Goal: Task Accomplishment & Management: Manage account settings

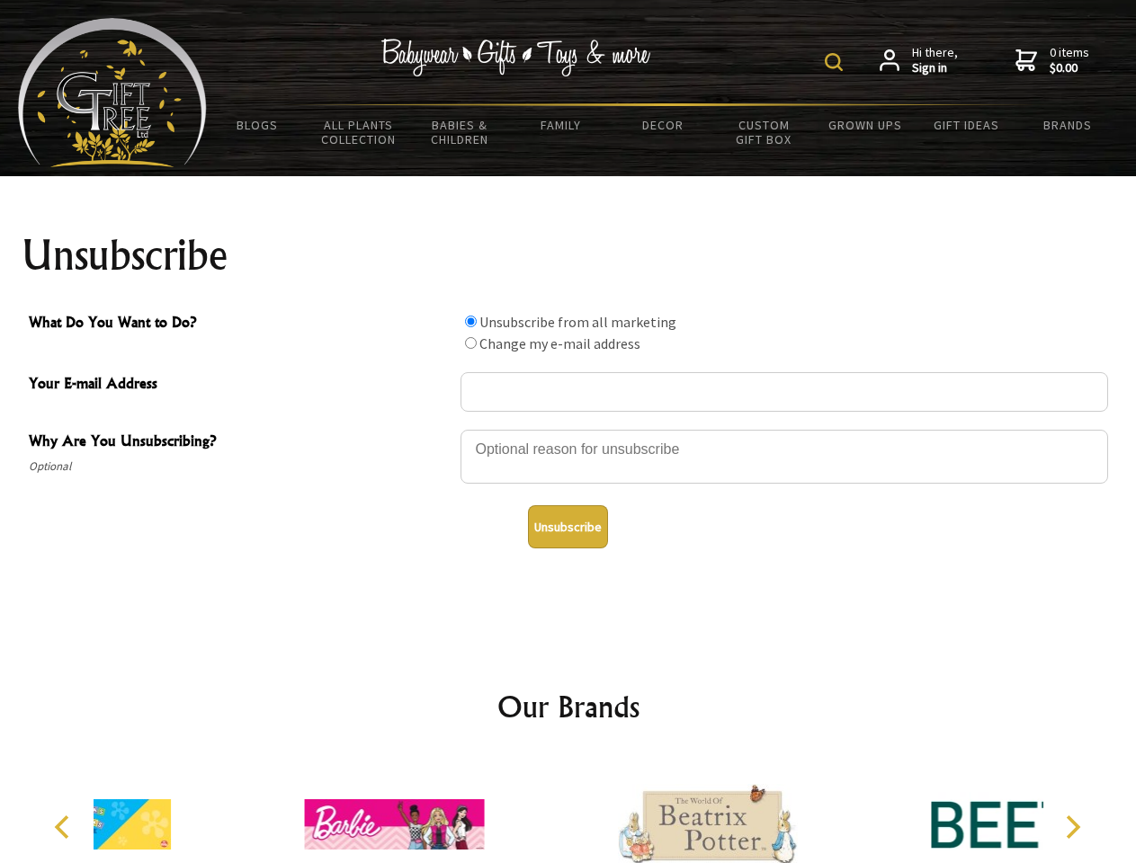
click at [836, 62] on img at bounding box center [834, 62] width 18 height 18
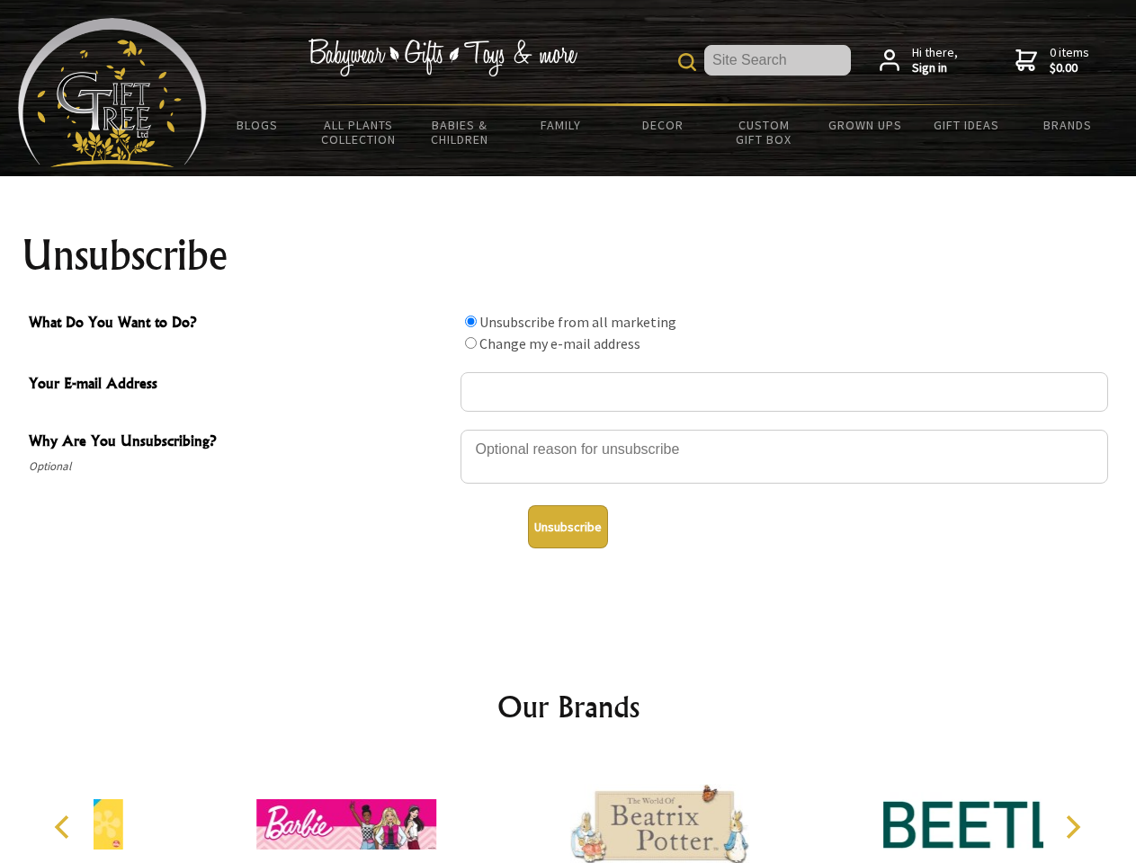
click at [568, 429] on div at bounding box center [784, 459] width 648 height 63
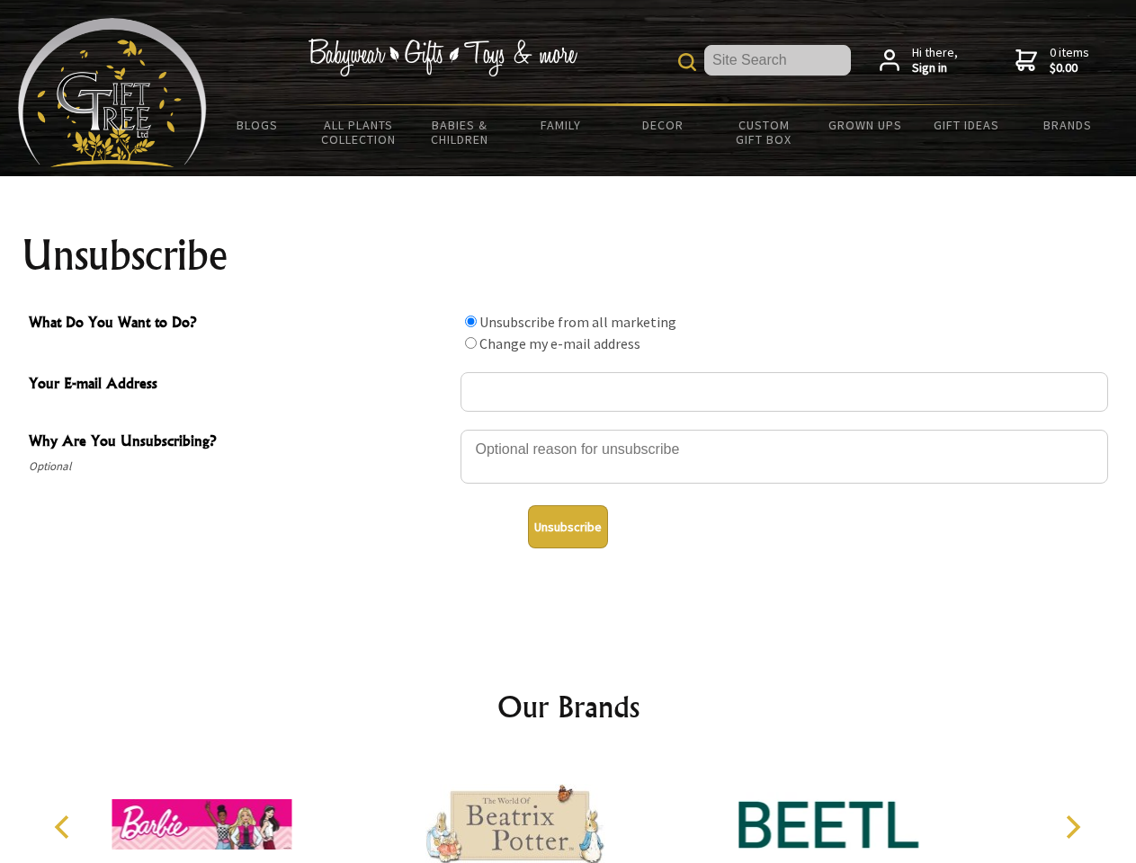
click at [470, 321] on input "What Do You Want to Do?" at bounding box center [471, 322] width 12 height 12
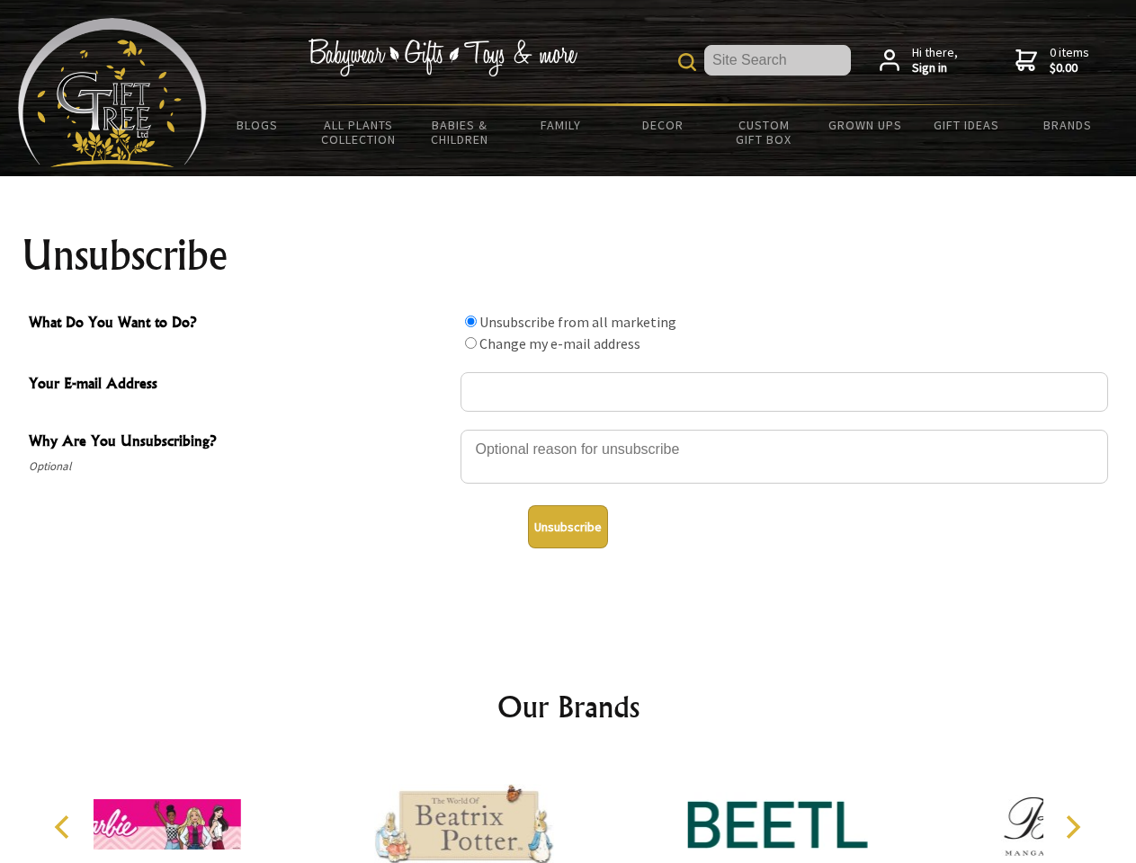
click at [470, 343] on input "What Do You Want to Do?" at bounding box center [471, 343] width 12 height 12
radio input "true"
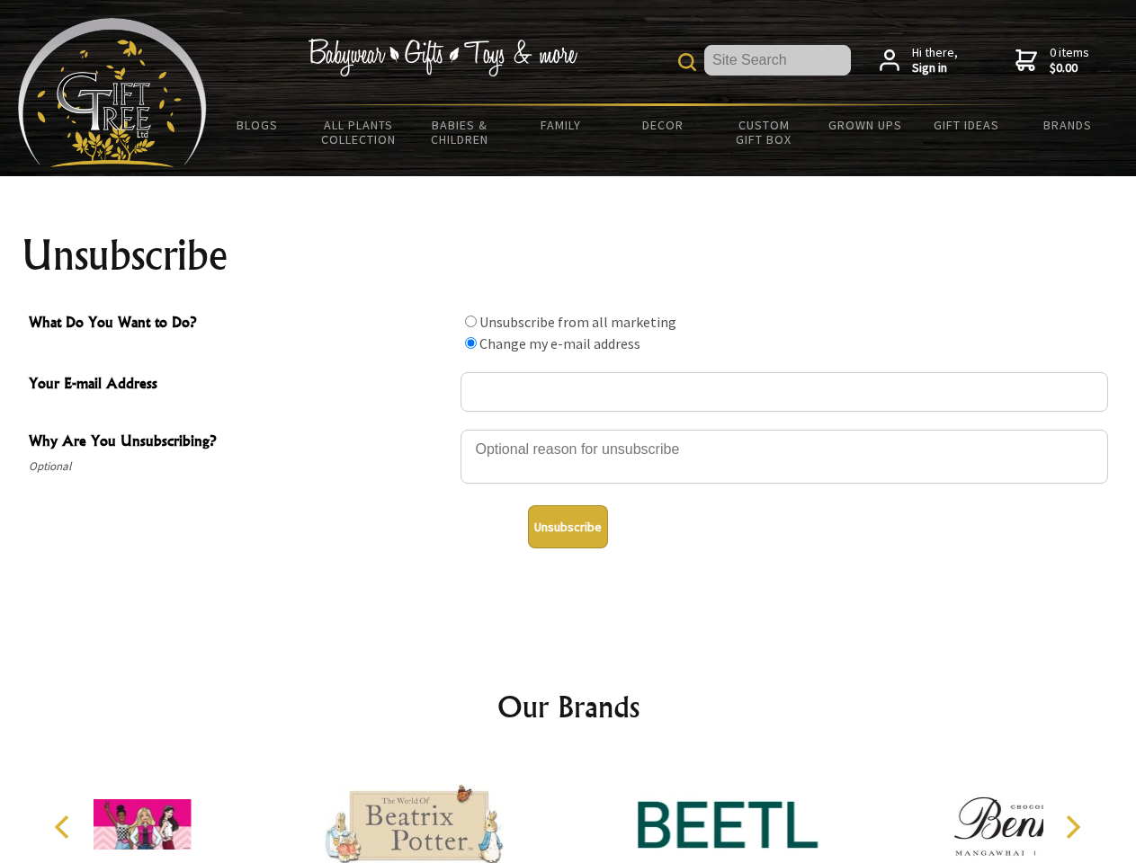
click at [567, 527] on button "Unsubscribe" at bounding box center [568, 526] width 80 height 43
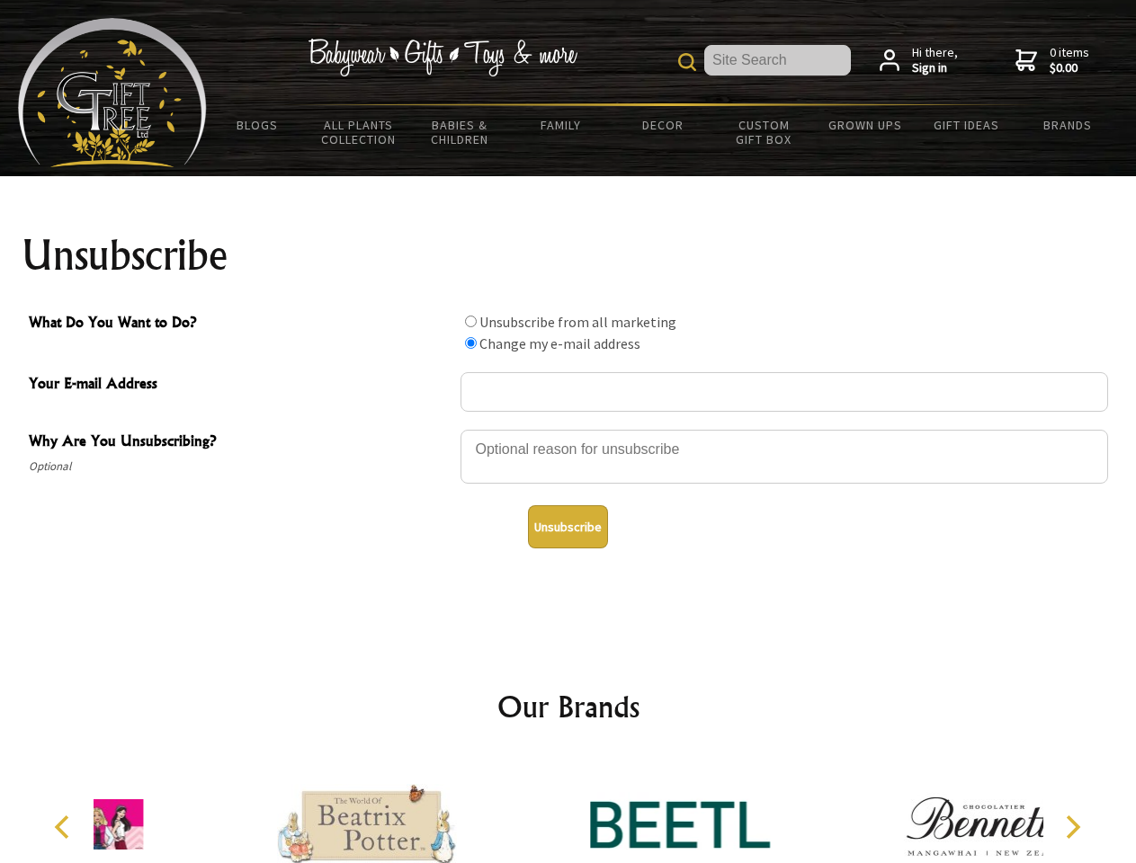
click at [590, 810] on img at bounding box center [680, 824] width 180 height 135
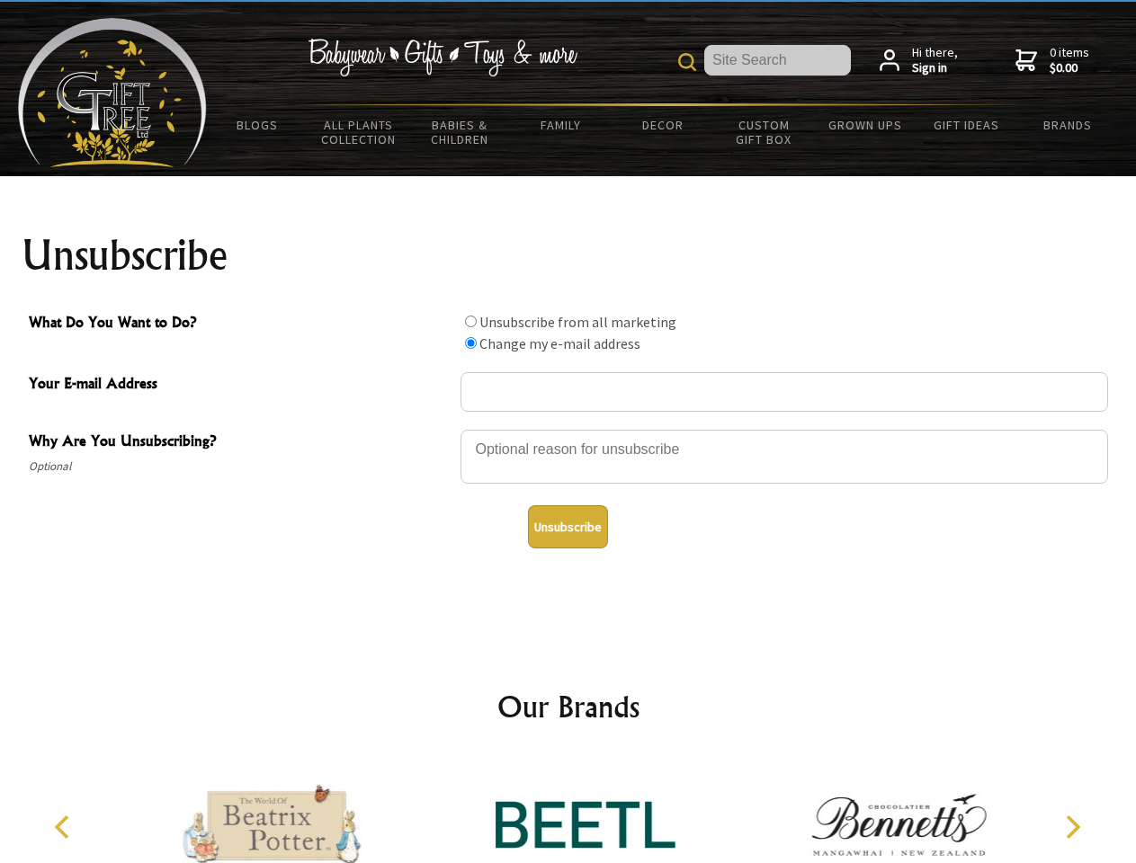
click at [65, 827] on icon "Previous" at bounding box center [63, 827] width 23 height 23
click at [1072, 827] on icon "Next" at bounding box center [1070, 827] width 23 height 23
